Goal: Task Accomplishment & Management: Manage account settings

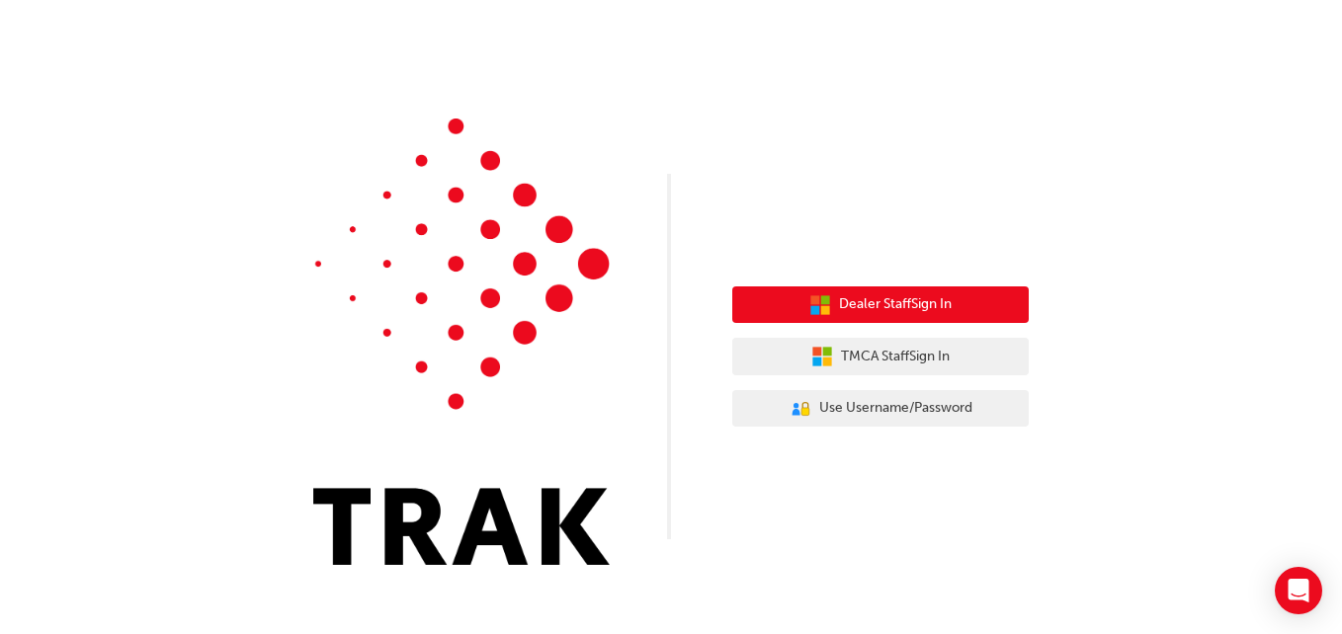
click at [946, 317] on button "Dealer Staff Sign In" at bounding box center [880, 305] width 296 height 38
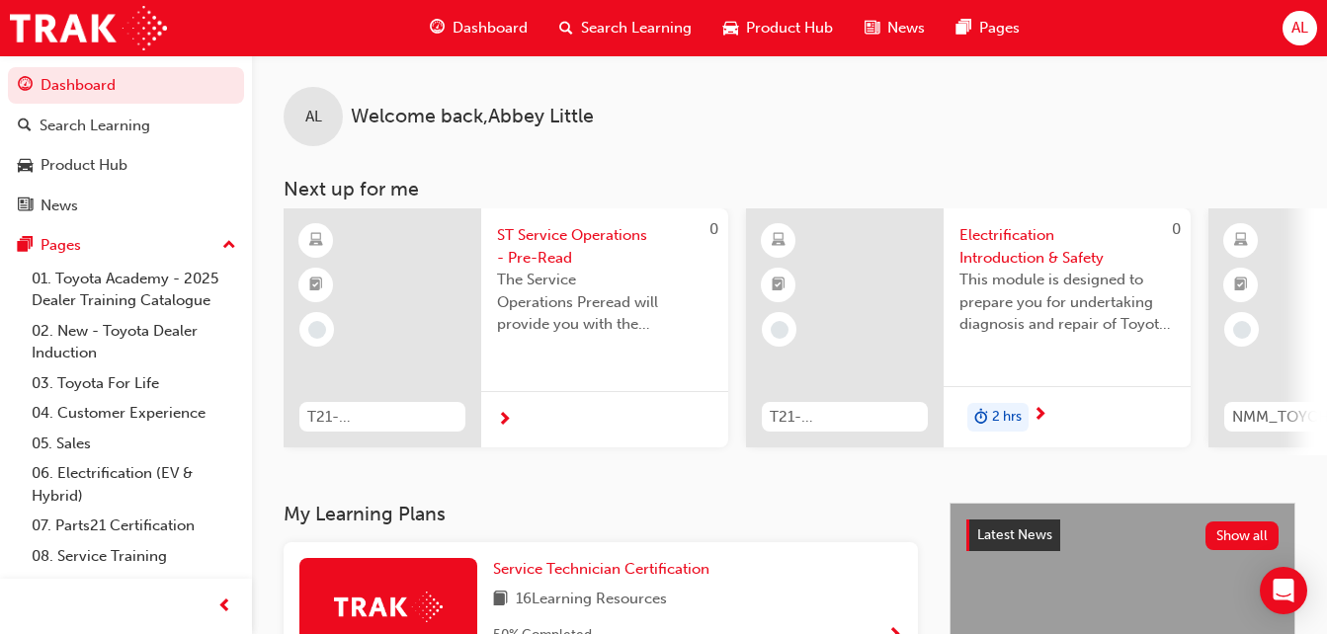
click at [1312, 25] on div "AL" at bounding box center [1299, 28] width 35 height 35
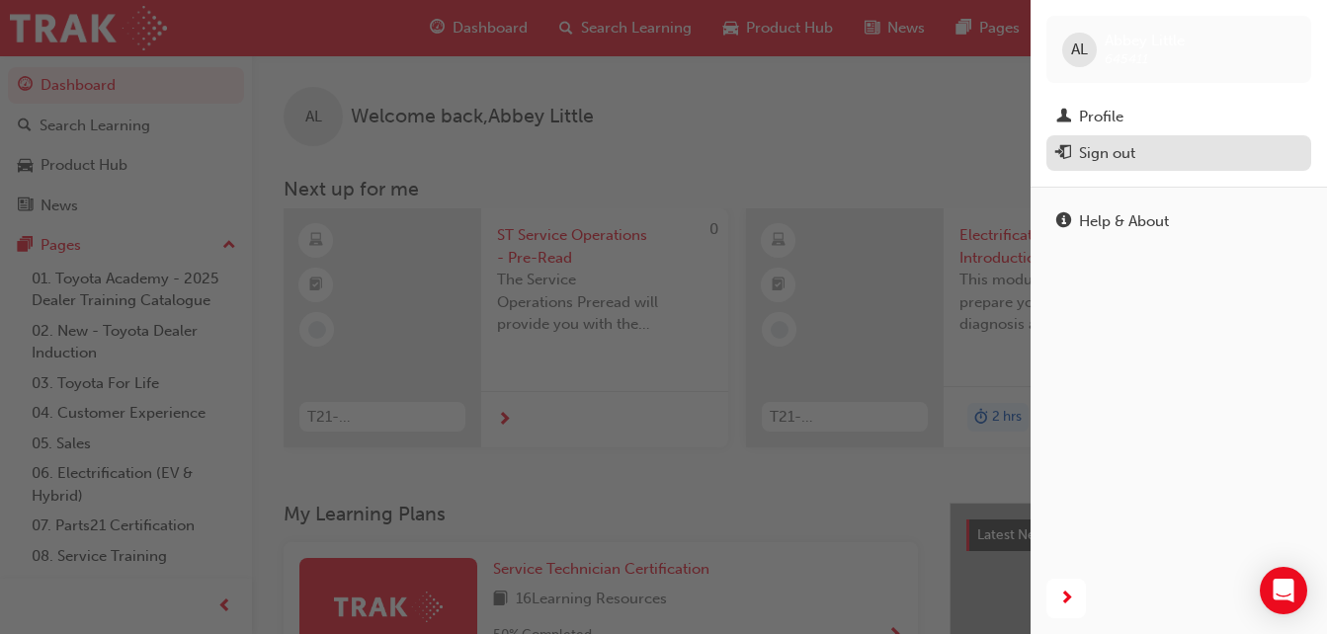
click at [1122, 141] on div "Sign out" at bounding box center [1178, 153] width 245 height 25
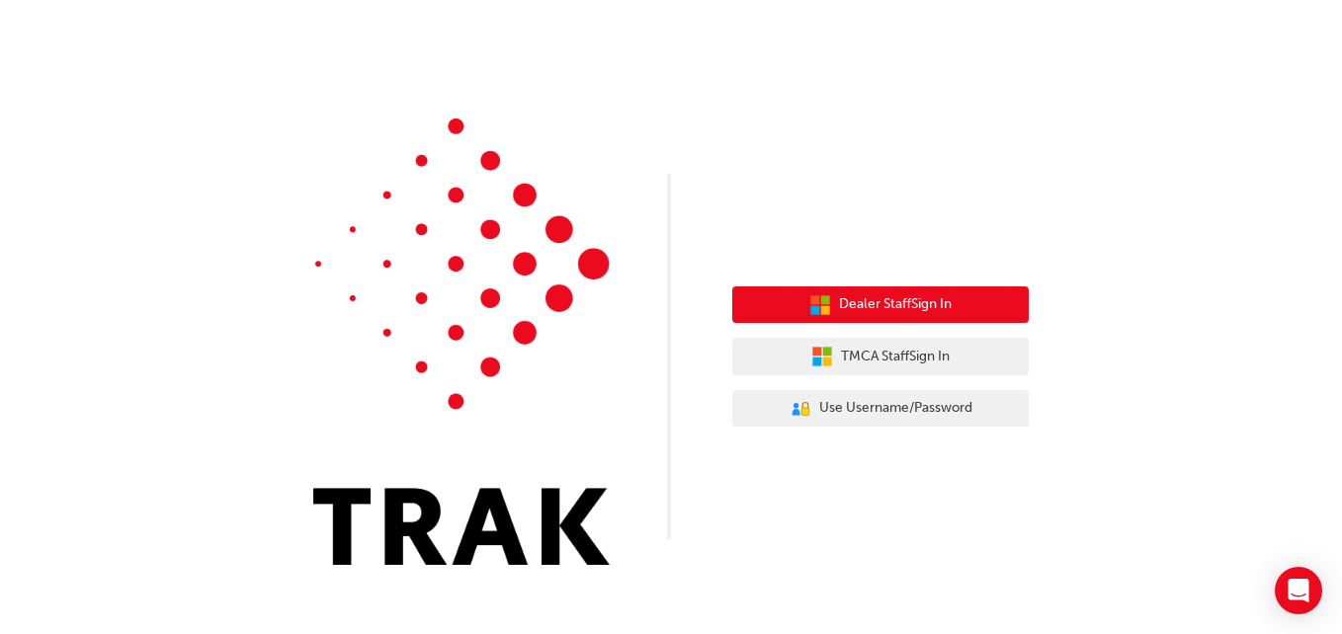
click at [905, 297] on span "Dealer Staff Sign In" at bounding box center [895, 304] width 113 height 23
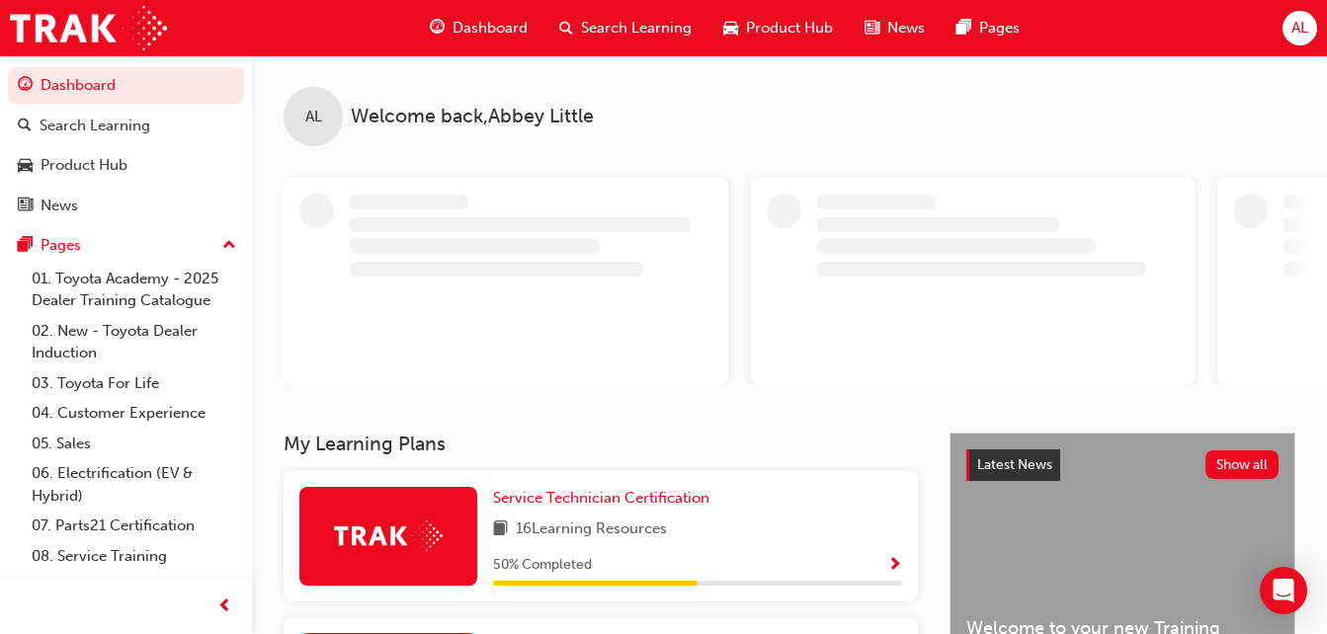
click at [1304, 40] on div "AL" at bounding box center [1299, 28] width 35 height 35
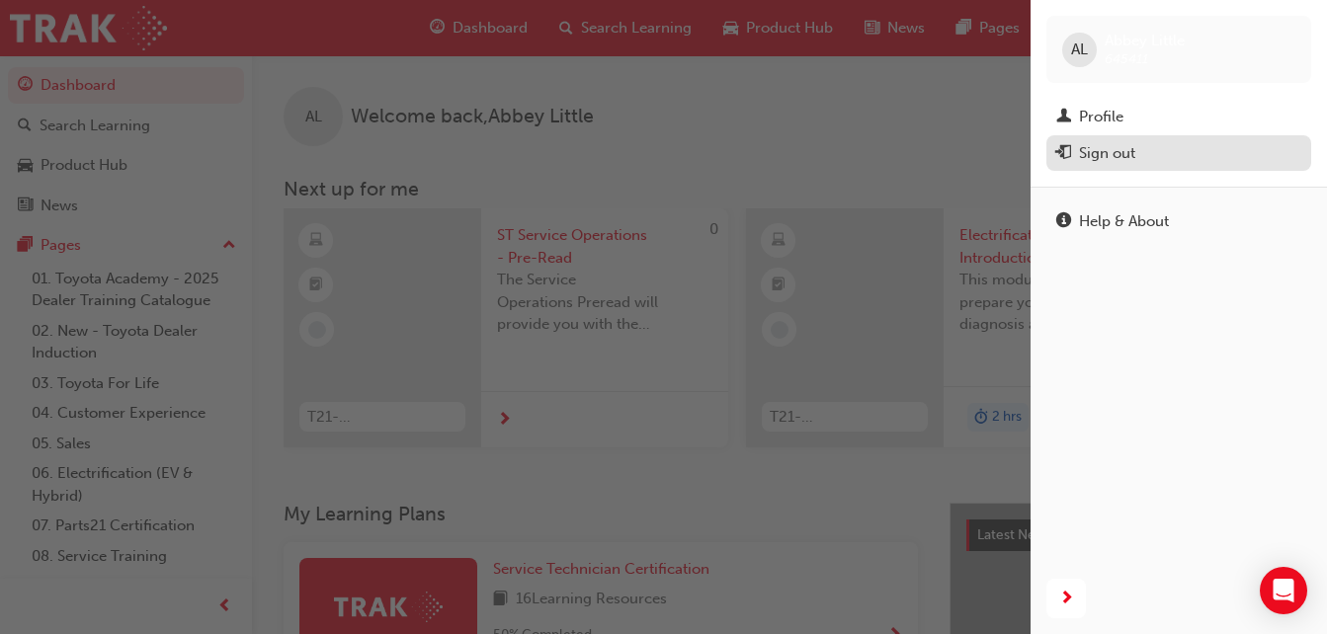
click at [1101, 148] on div "Sign out" at bounding box center [1107, 153] width 56 height 23
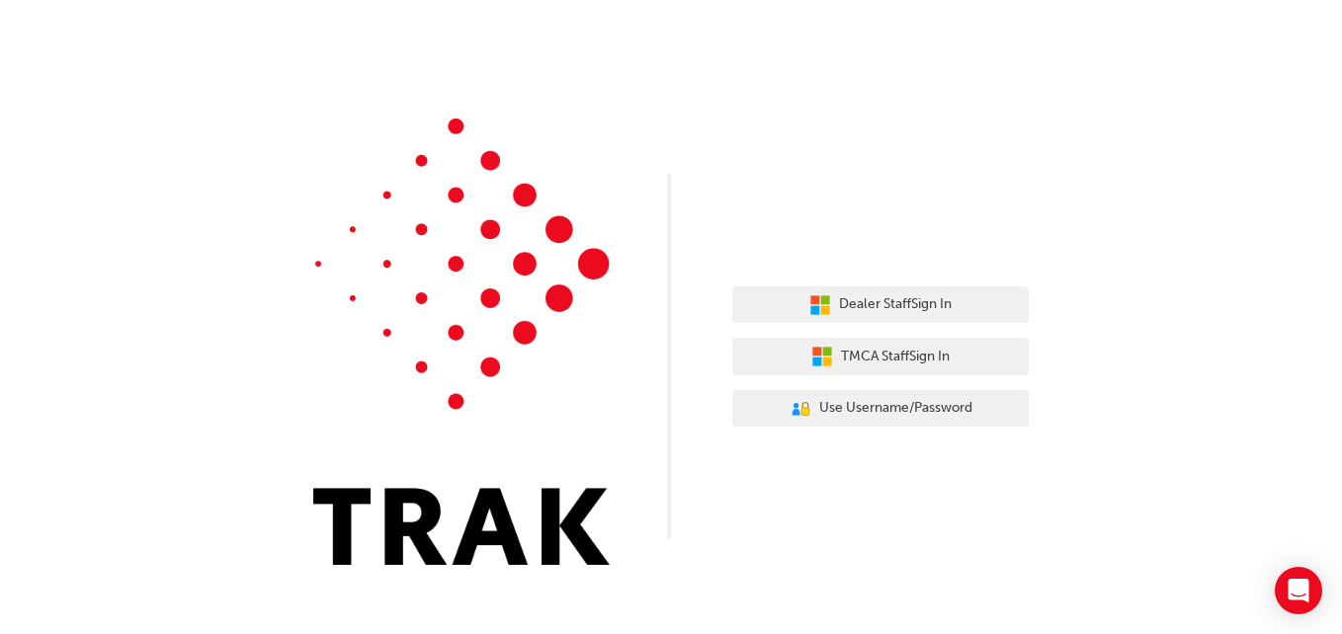
click at [842, 539] on div "Dealer Staff Sign In TMCA Staff Sign In User Authentication Icon - Blue Person,…" at bounding box center [671, 297] width 1342 height 595
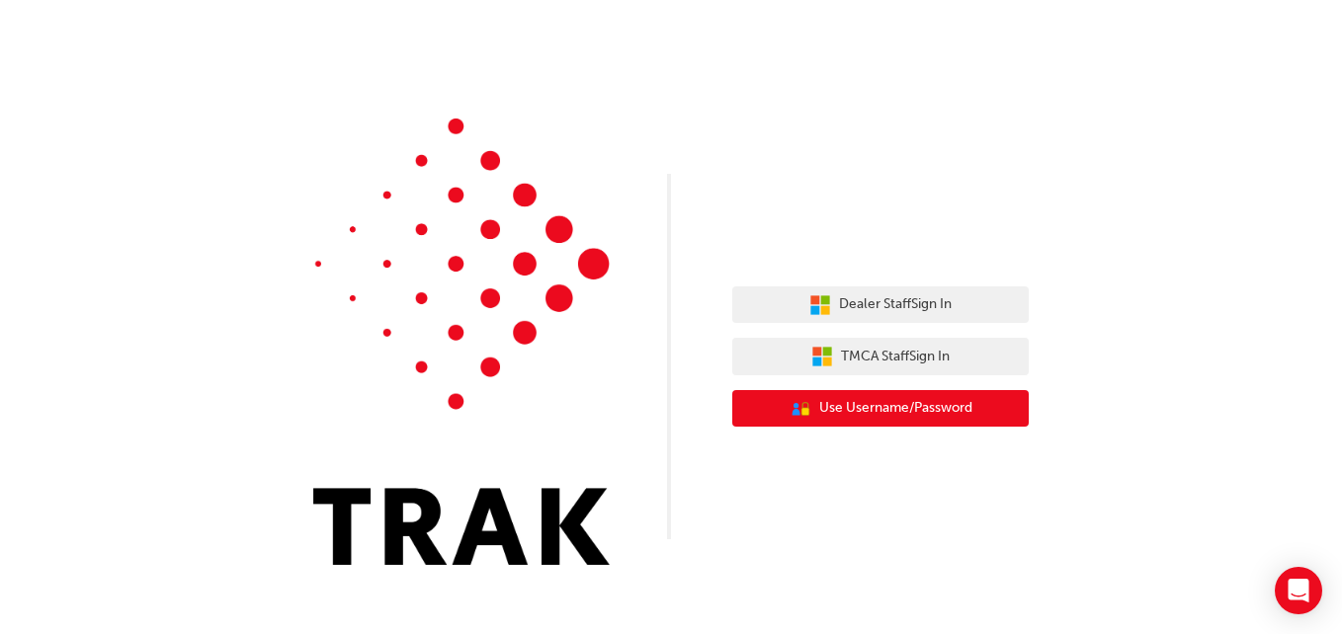
click at [930, 408] on span "Use Username/Password" at bounding box center [895, 408] width 153 height 23
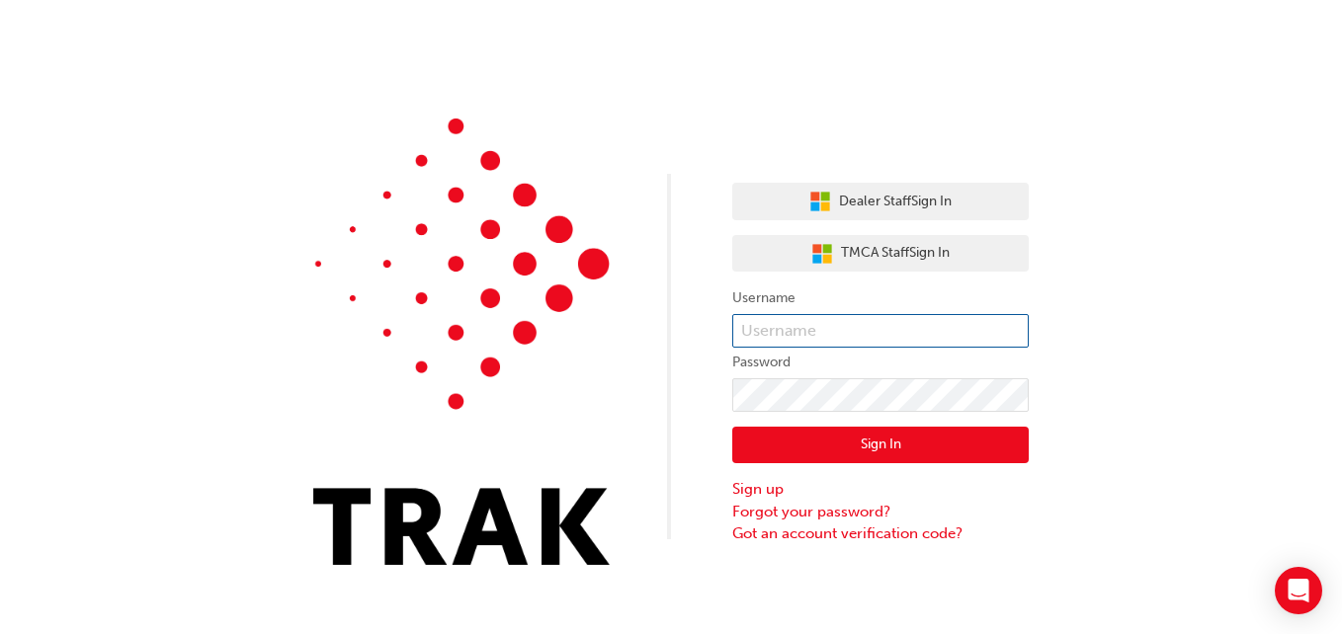
click at [946, 321] on input "text" at bounding box center [880, 331] width 296 height 34
type input "willis.owens"
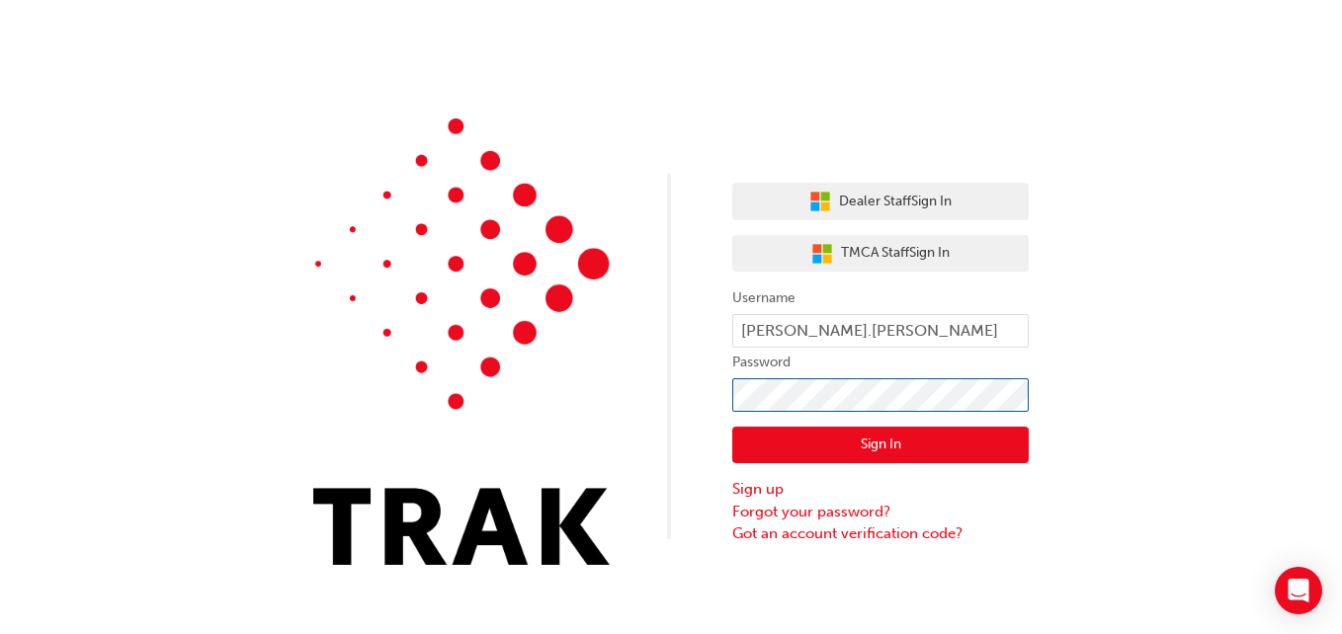
click button "Sign In" at bounding box center [880, 446] width 296 height 38
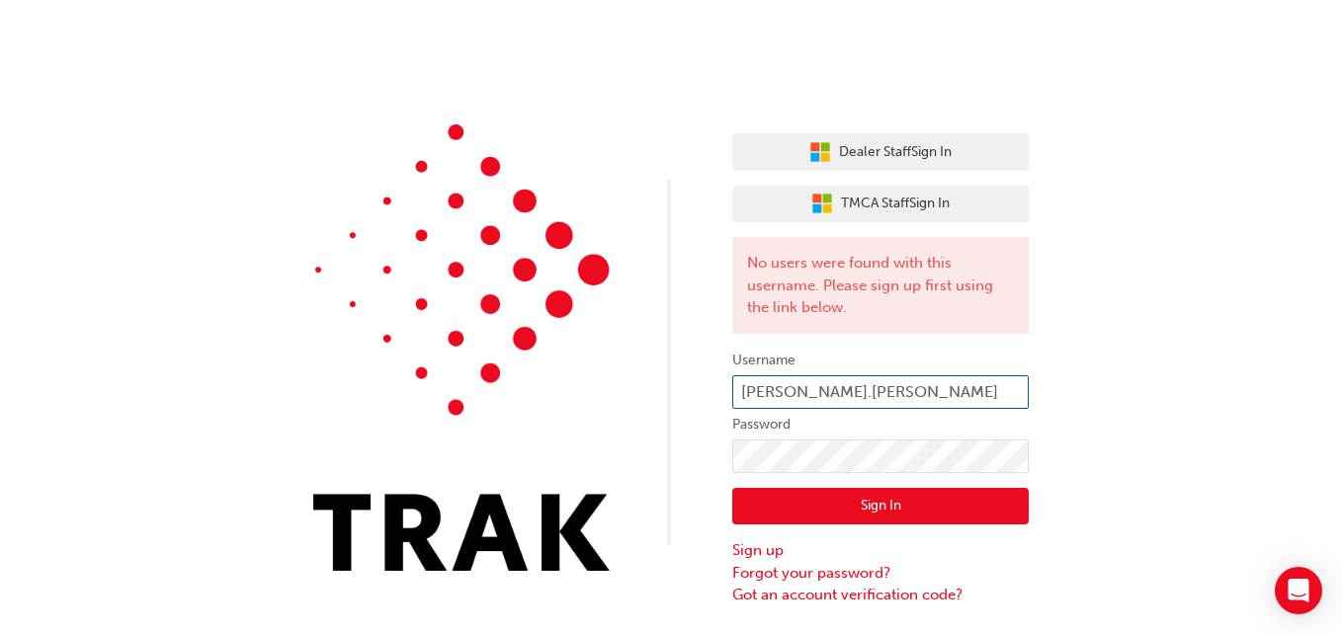
type input "willis.owens@torquetoyota.com.au"
click at [914, 510] on button "Sign In" at bounding box center [880, 507] width 296 height 38
click at [1002, 393] on input "willis.owens@torquetoyota.com.au" at bounding box center [880, 392] width 296 height 34
type input "willis.owens"
click button "Sign In" at bounding box center [880, 507] width 296 height 38
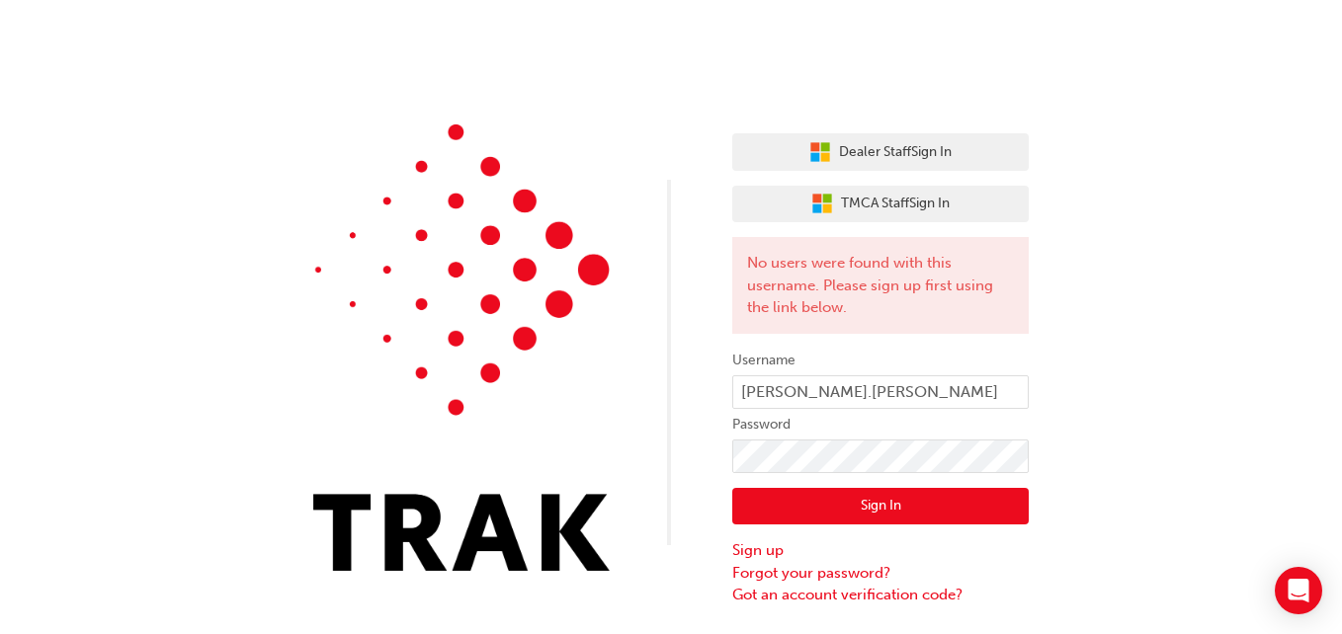
click at [926, 515] on button "Sign In" at bounding box center [880, 507] width 296 height 38
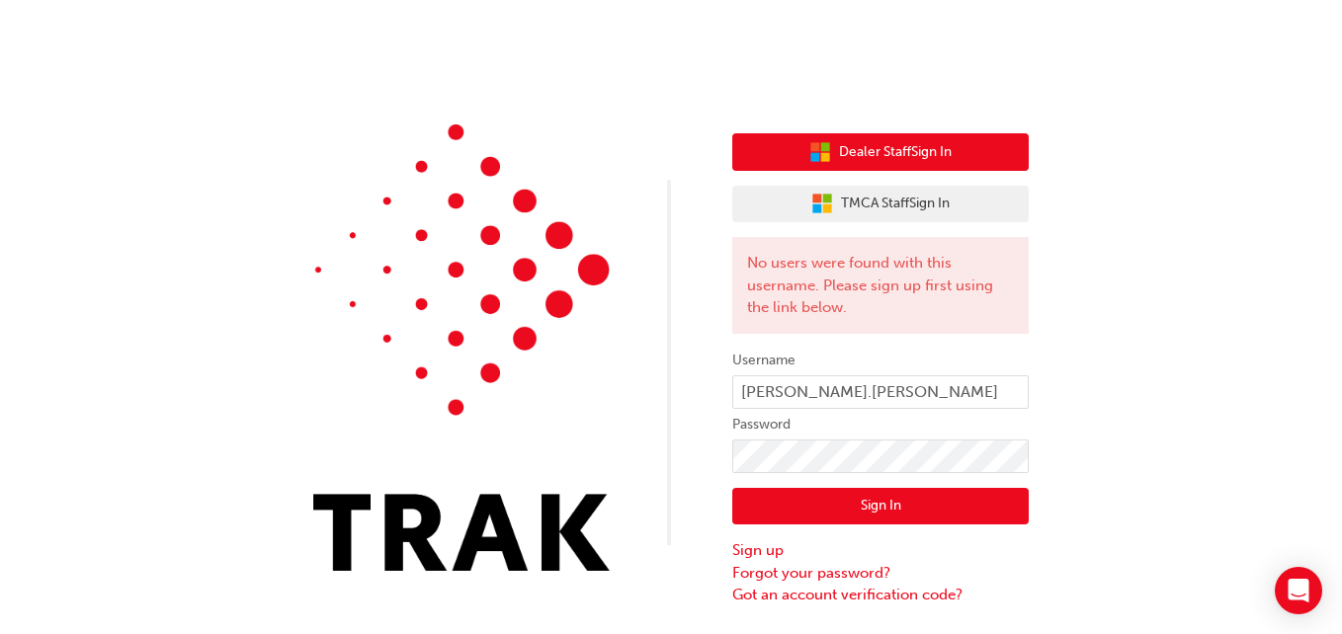
click at [919, 144] on span "Dealer Staff Sign In" at bounding box center [895, 152] width 113 height 23
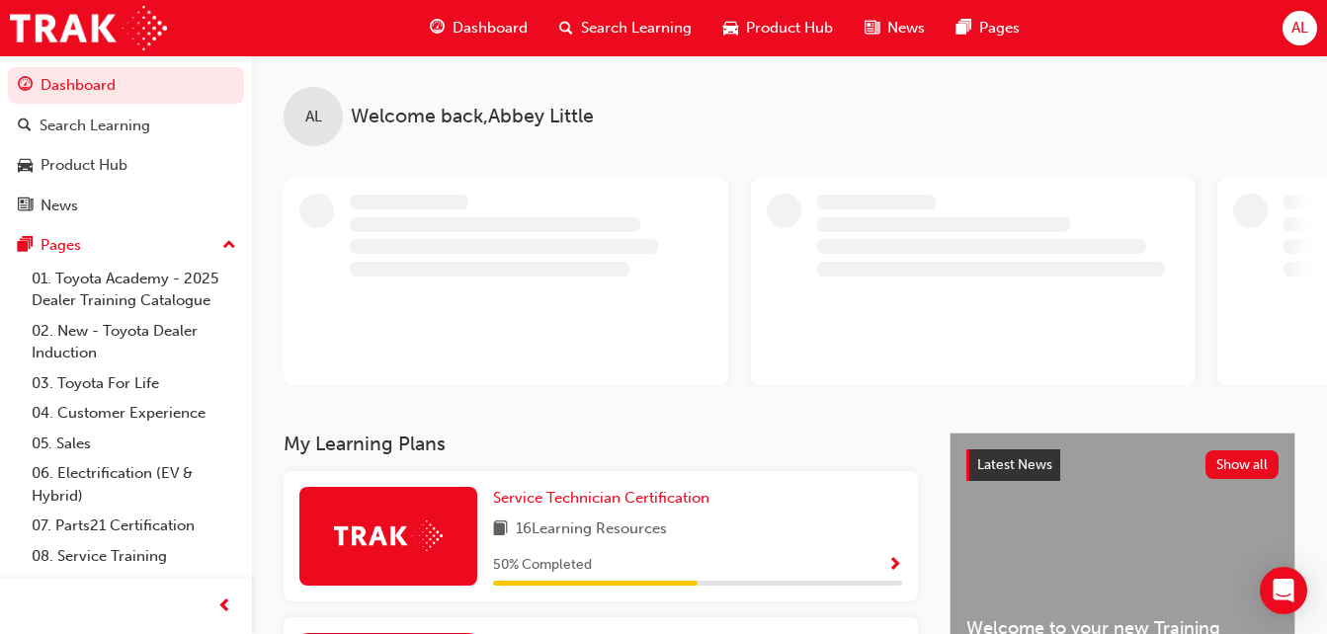
click at [1261, 44] on div "Dashboard Search Learning Product Hub News Pages AL" at bounding box center [663, 28] width 1327 height 56
click at [1294, 25] on span "AL" at bounding box center [1299, 28] width 17 height 23
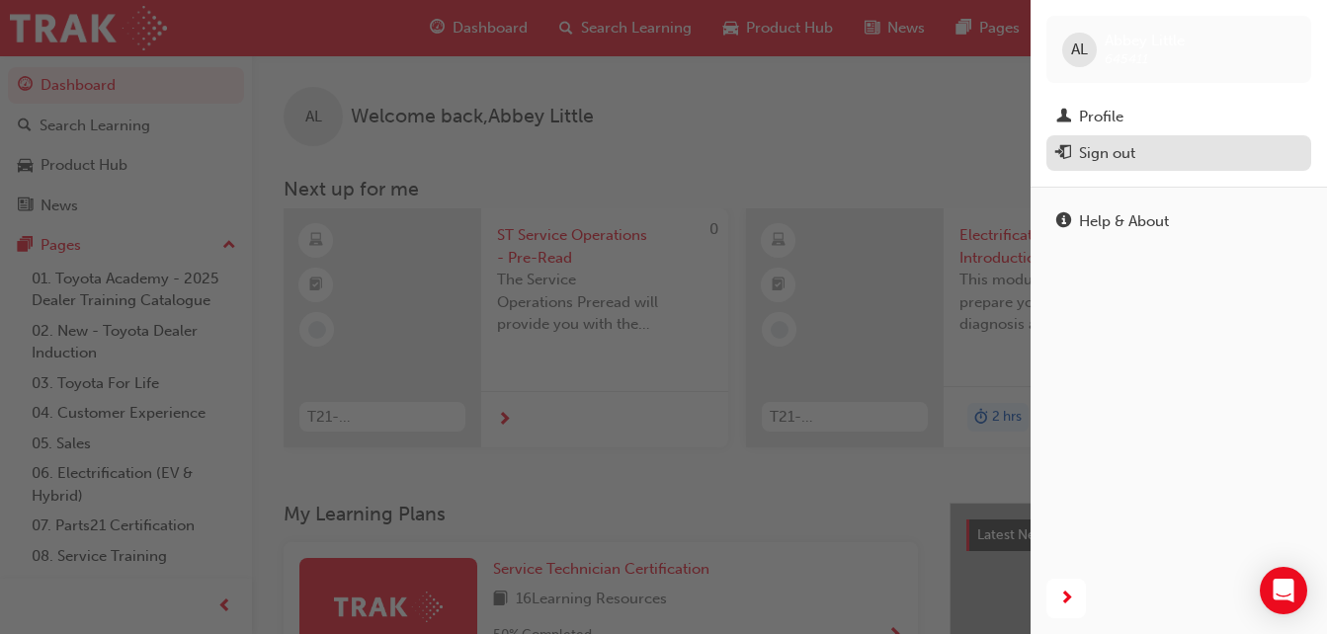
click at [1112, 145] on div "Sign out" at bounding box center [1107, 153] width 56 height 23
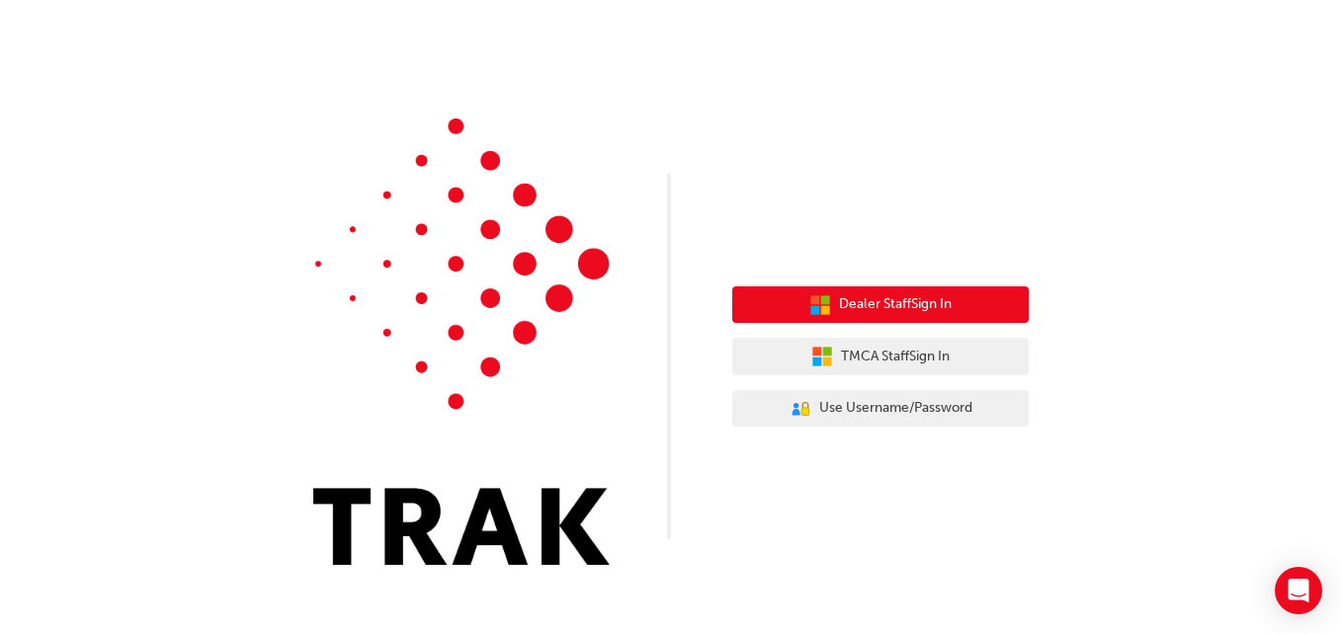
click at [858, 314] on span "Dealer Staff Sign In" at bounding box center [895, 304] width 113 height 23
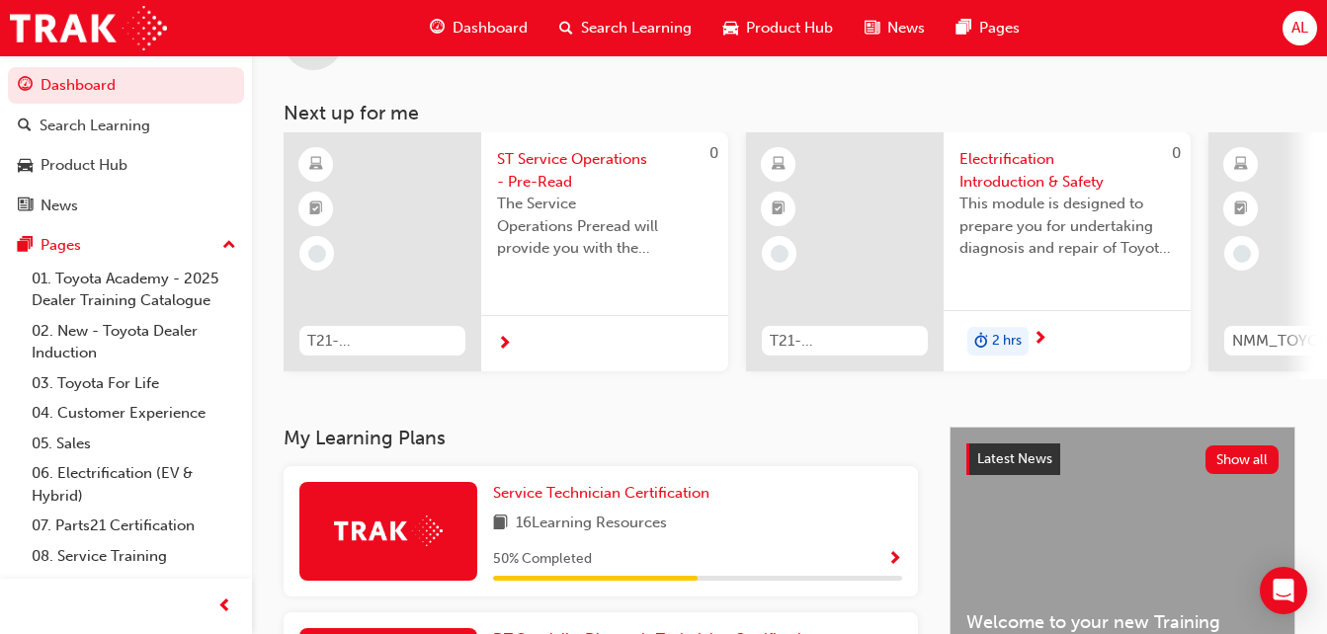
click at [1287, 33] on div "AL" at bounding box center [1299, 28] width 35 height 35
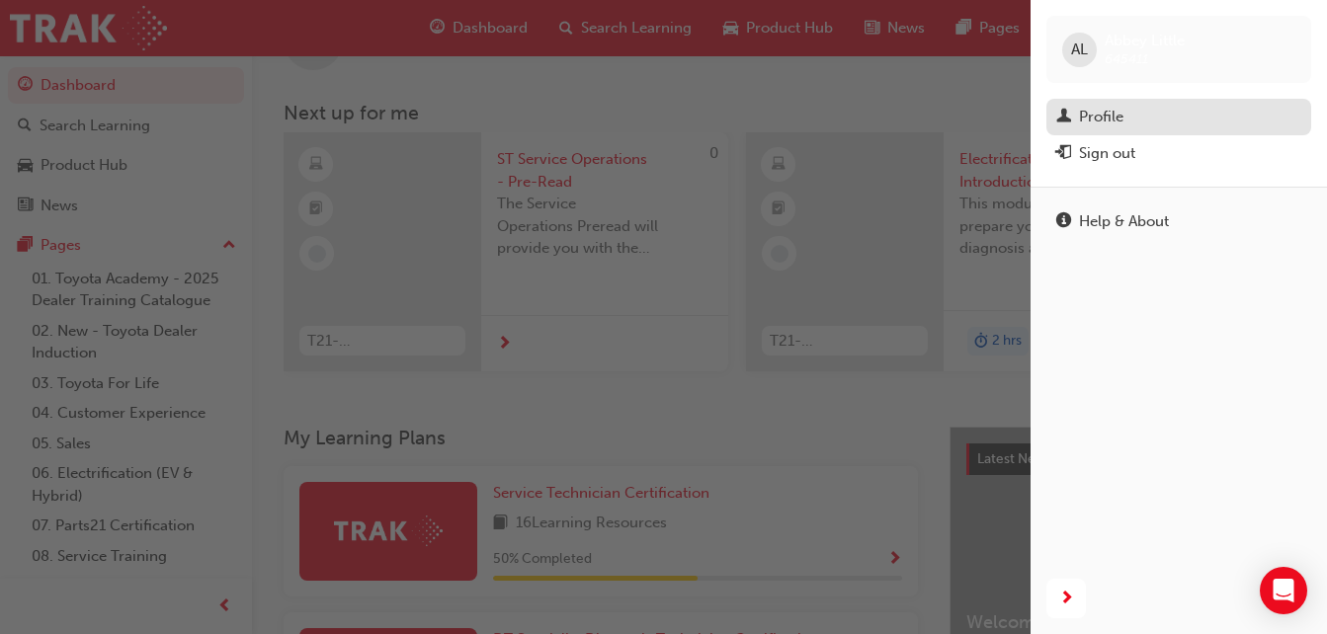
click at [1140, 127] on div "Profile" at bounding box center [1178, 117] width 245 height 25
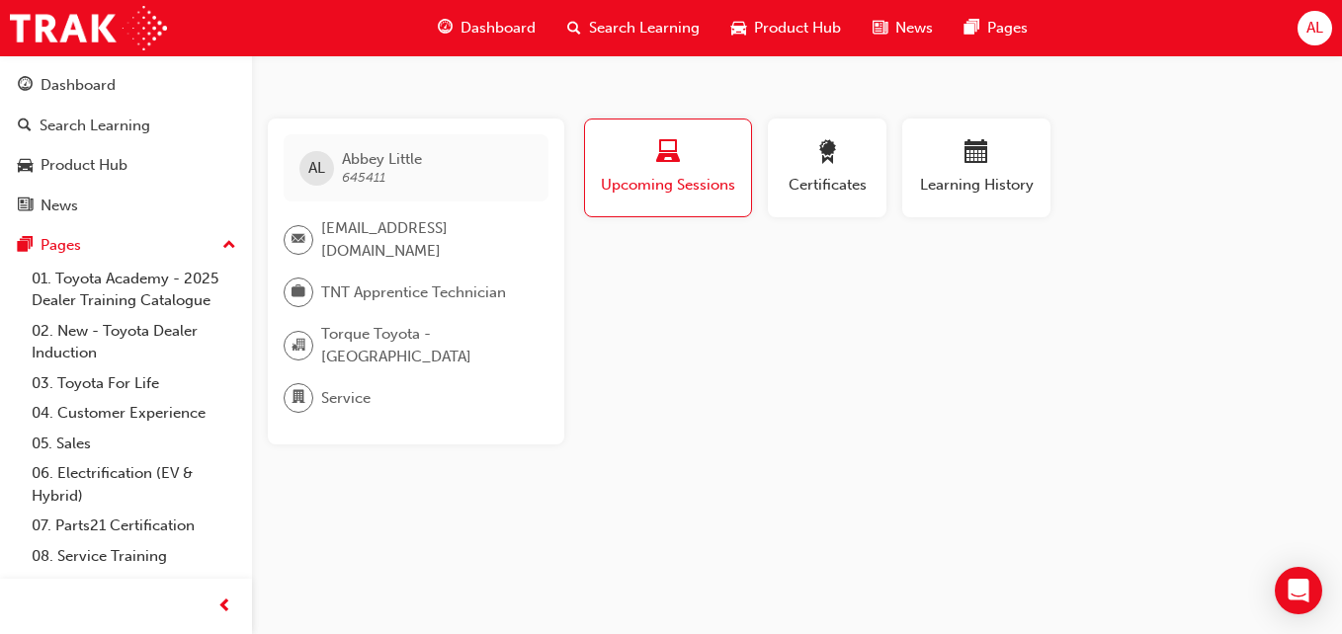
click at [1310, 25] on span "AL" at bounding box center [1314, 28] width 17 height 23
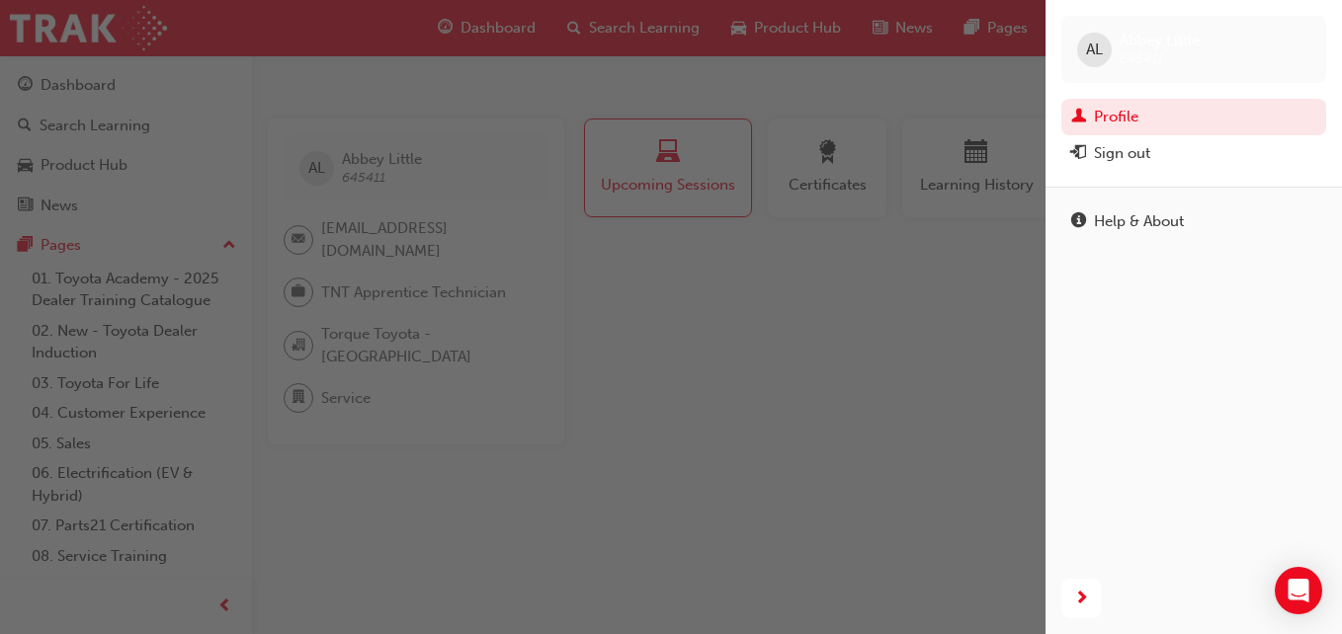
click at [1111, 41] on div "AL Abbey Little 645411" at bounding box center [1193, 49] width 265 height 67
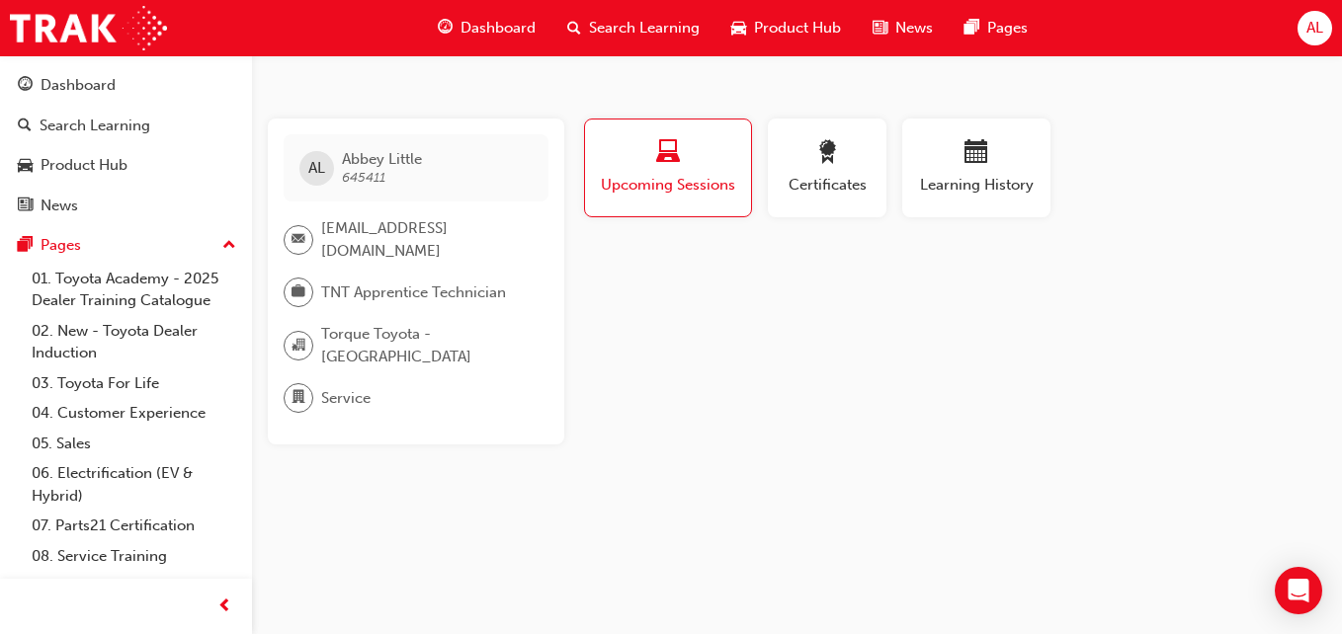
click at [1311, 25] on span "AL" at bounding box center [1314, 28] width 17 height 23
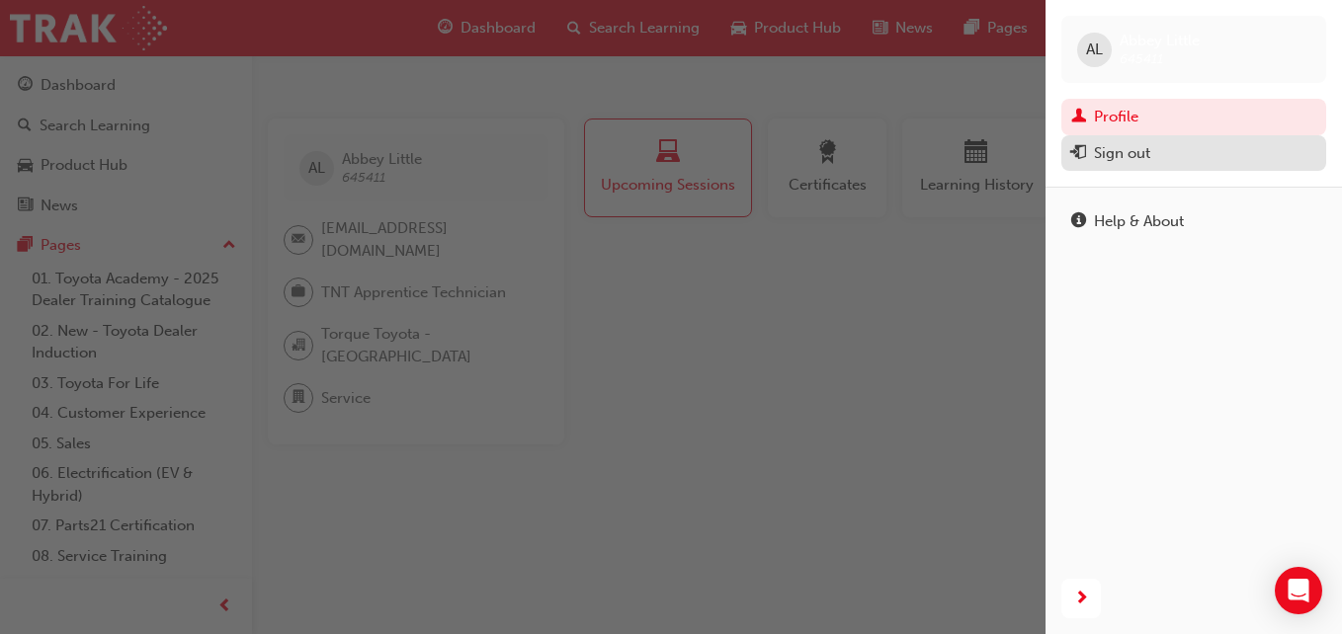
click at [1130, 165] on div "Sign out" at bounding box center [1193, 153] width 245 height 25
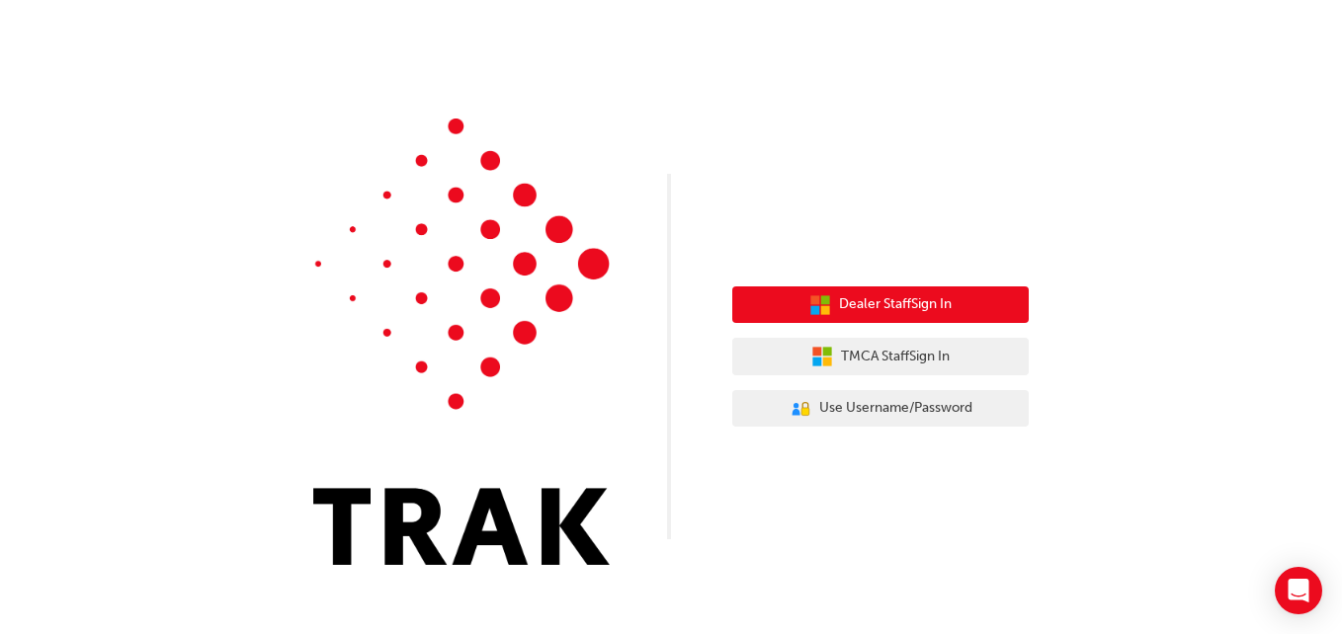
click at [950, 300] on span "Dealer Staff Sign In" at bounding box center [895, 304] width 113 height 23
